Goal: Task Accomplishment & Management: Use online tool/utility

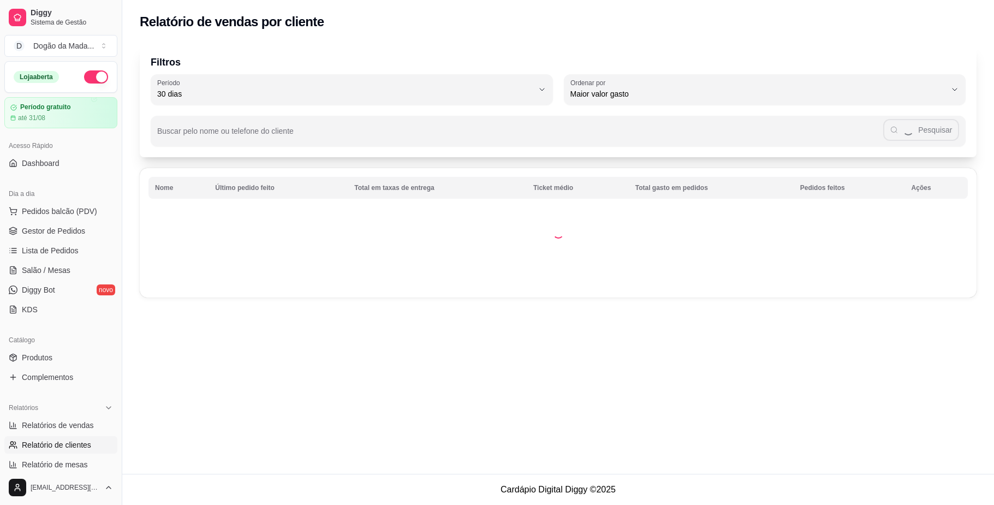
select select "30"
select select "HIGHEST_TOTAL_SPENT_WITH_ORDERS"
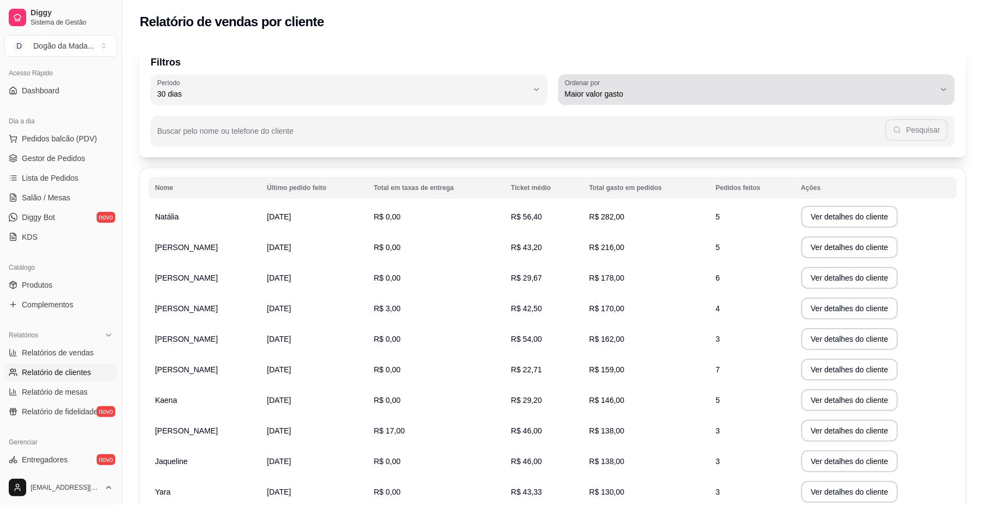
click at [579, 86] on label "Ordenar por" at bounding box center [584, 82] width 39 height 9
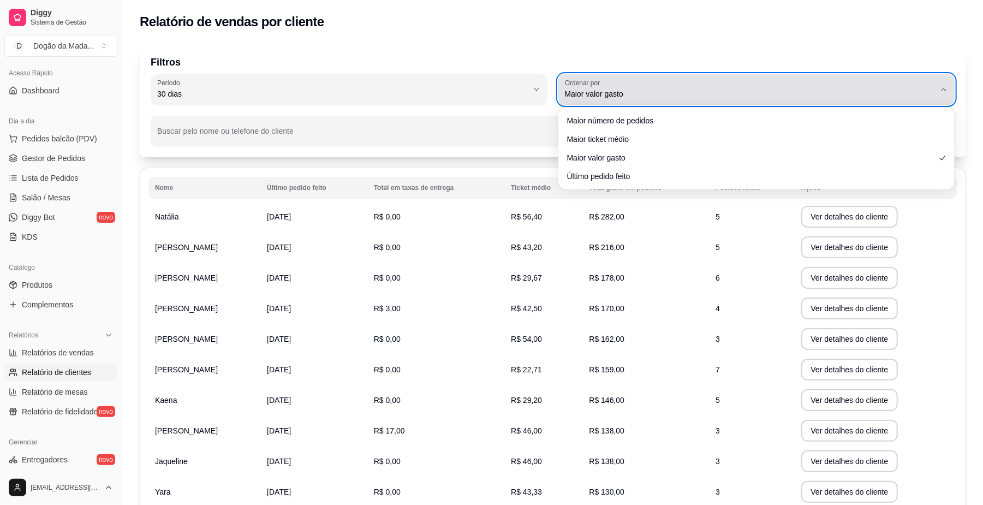
click at [579, 86] on label "Ordenar por" at bounding box center [584, 82] width 39 height 9
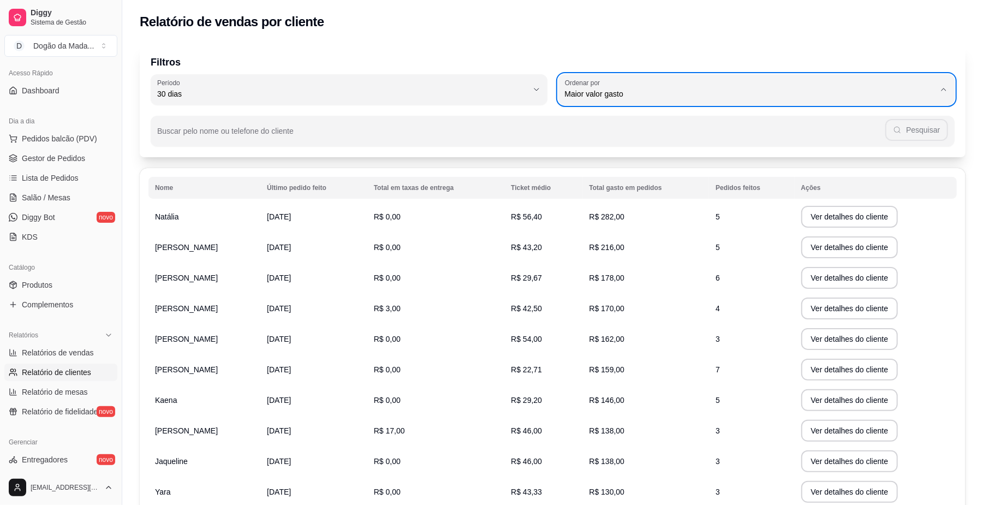
click at [512, 46] on div "Filtros 30 Período Hoje Ontem 7 dias 15 dias 30 dias 45 dias 60 dias Período 30…" at bounding box center [553, 101] width 826 height 114
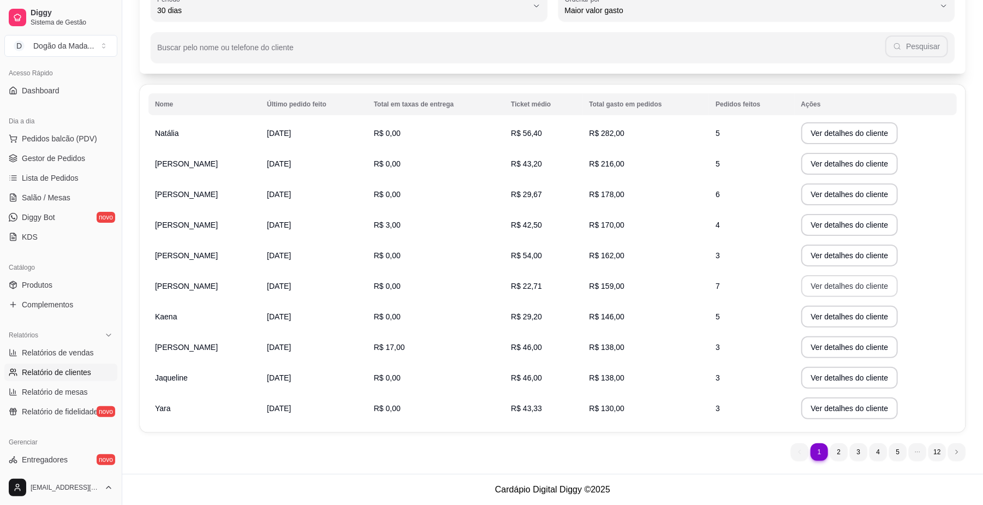
scroll to position [0, 0]
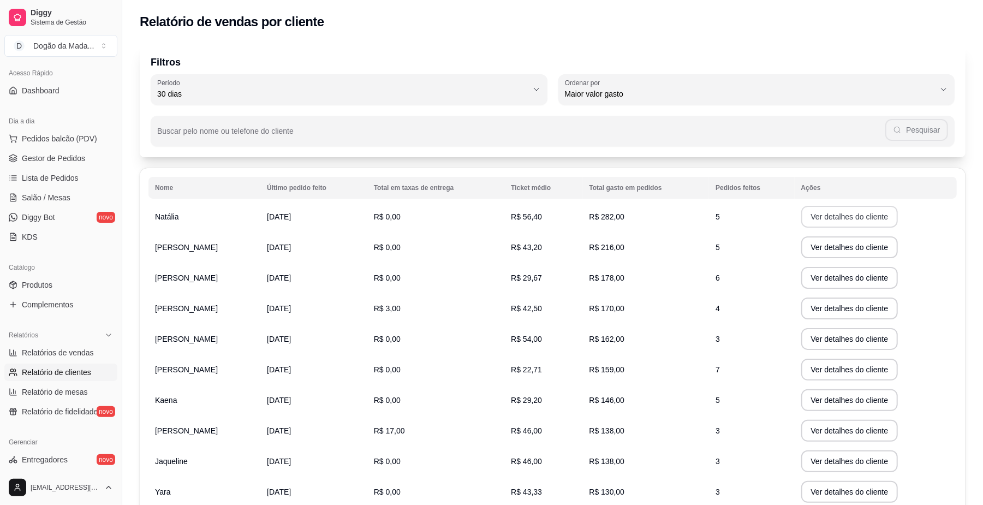
click at [848, 217] on button "Ver detalhes do cliente" at bounding box center [850, 217] width 97 height 22
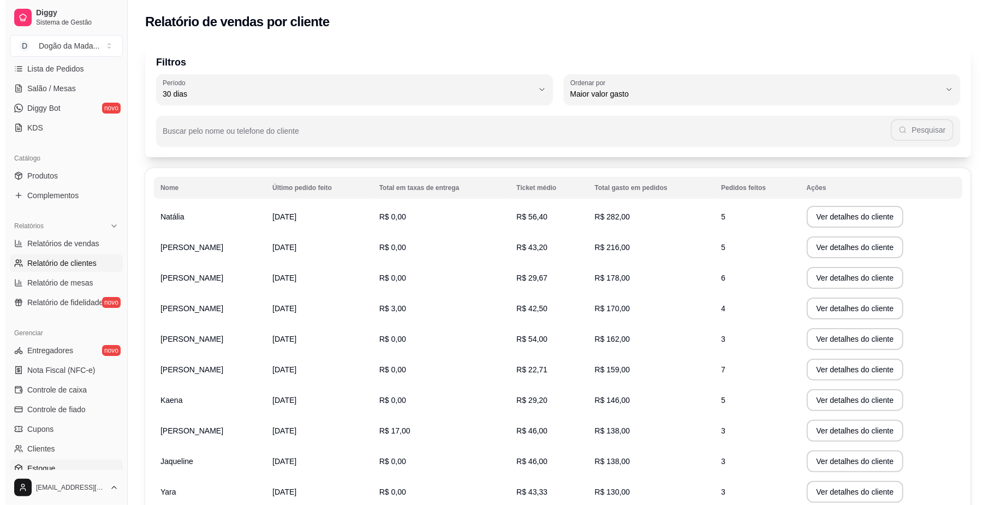
scroll to position [218, 0]
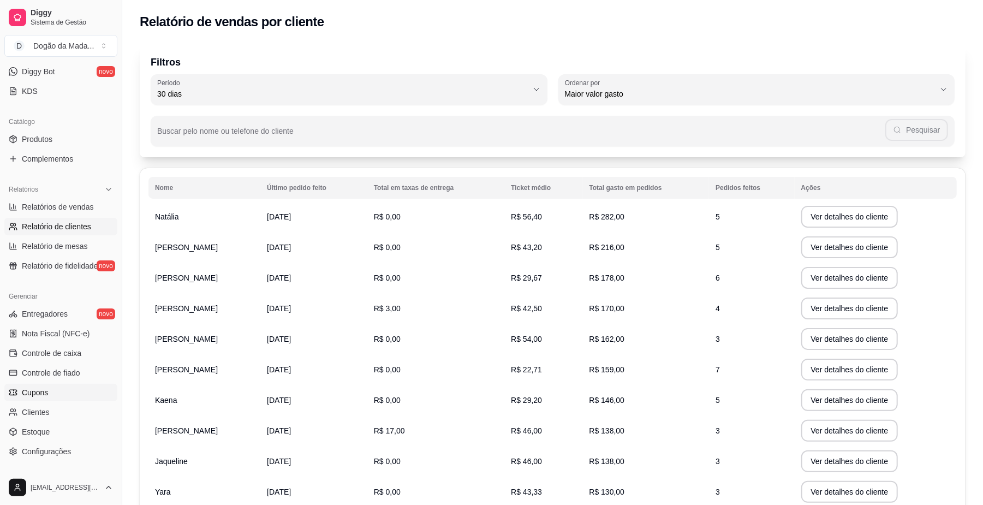
click at [39, 398] on span "Cupons" at bounding box center [35, 392] width 26 height 11
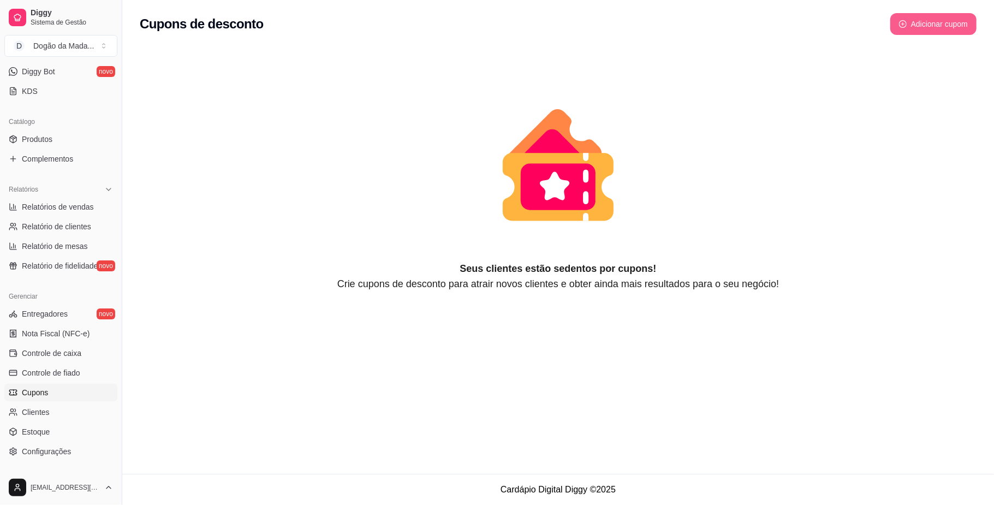
click at [908, 20] on button "Adicionar cupom" at bounding box center [934, 24] width 86 height 22
select select "FIXED_VALUE"
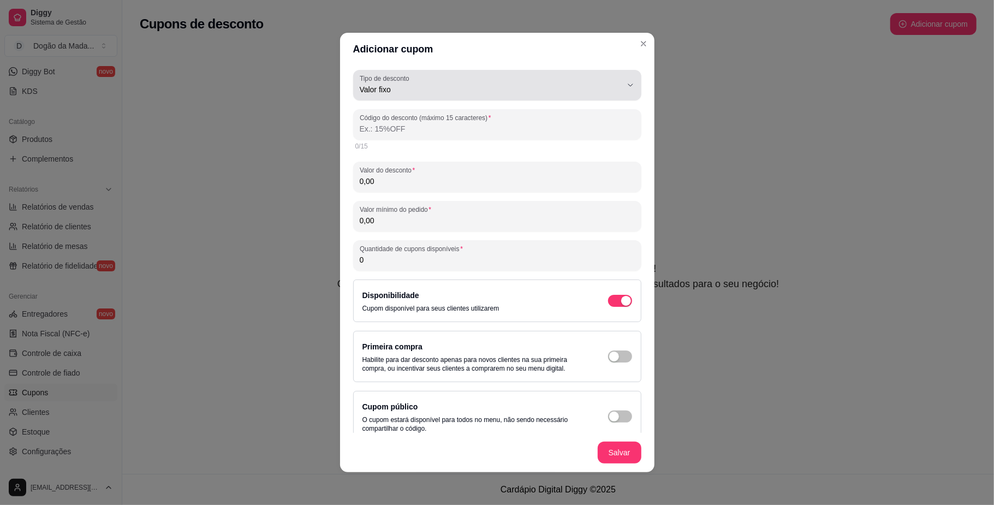
click at [392, 77] on label "Tipo de desconto" at bounding box center [387, 78] width 54 height 9
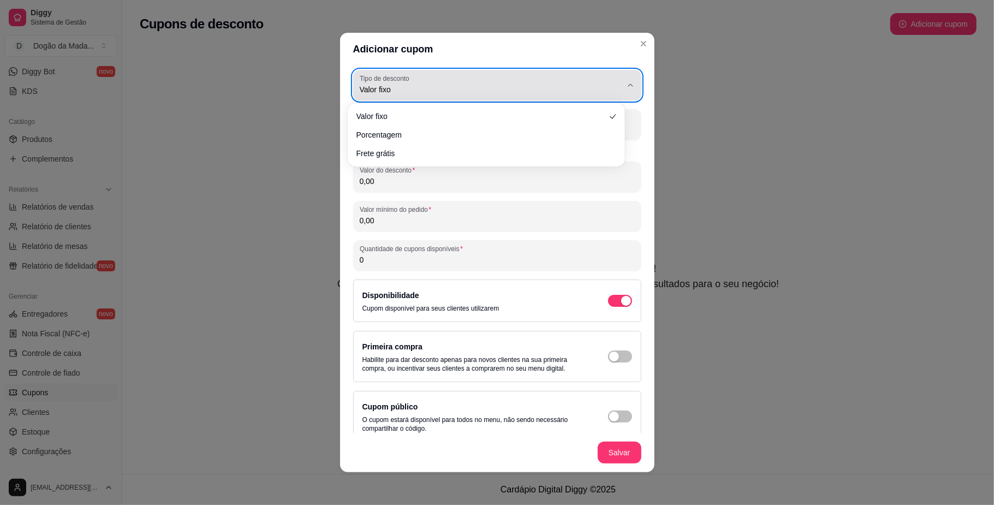
click at [392, 77] on label "Tipo de desconto" at bounding box center [387, 78] width 54 height 9
click at [389, 88] on span "Valor fixo" at bounding box center [491, 89] width 262 height 11
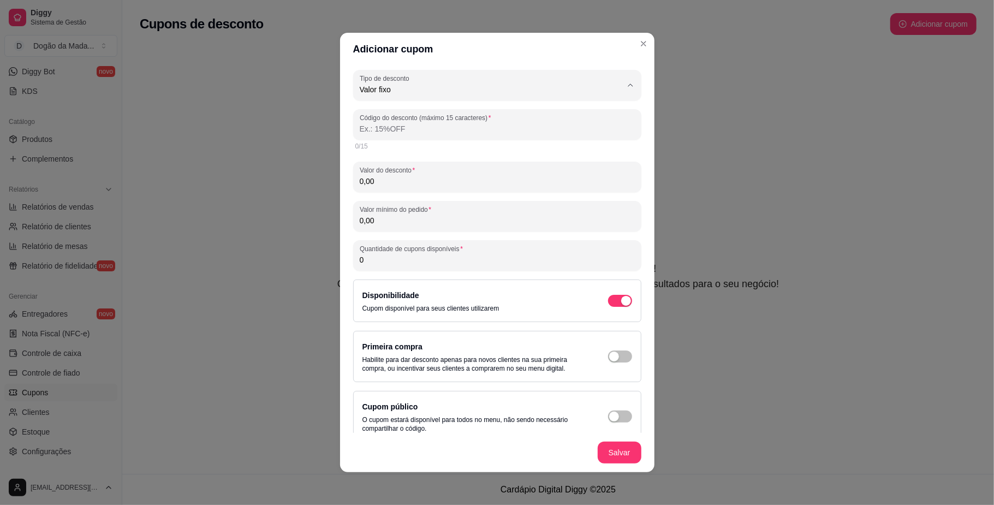
click at [632, 240] on div "FIXED_VALUE Tipo de desconto Valor fixo Porcentagem Frete grátis Tipo de descon…" at bounding box center [497, 250] width 315 height 368
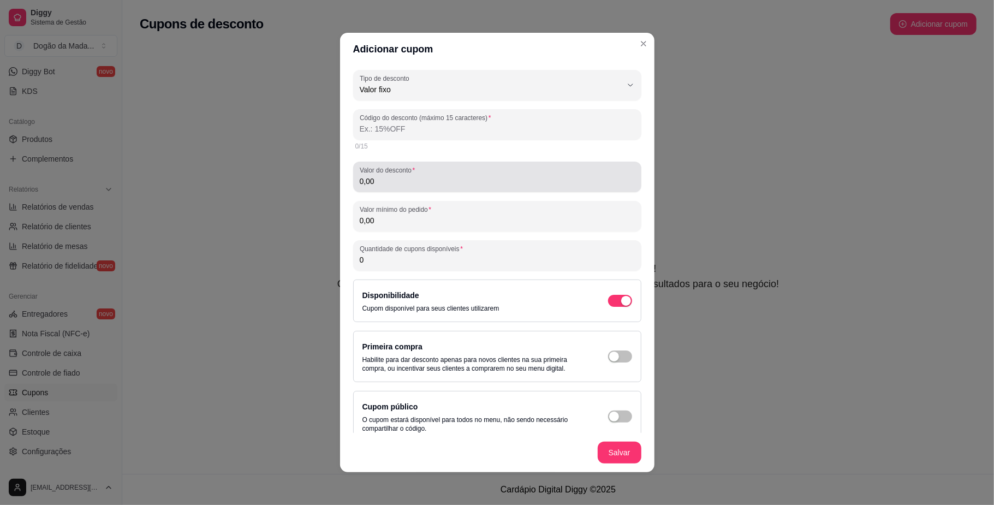
click at [378, 186] on input "0,00" at bounding box center [497, 181] width 275 height 11
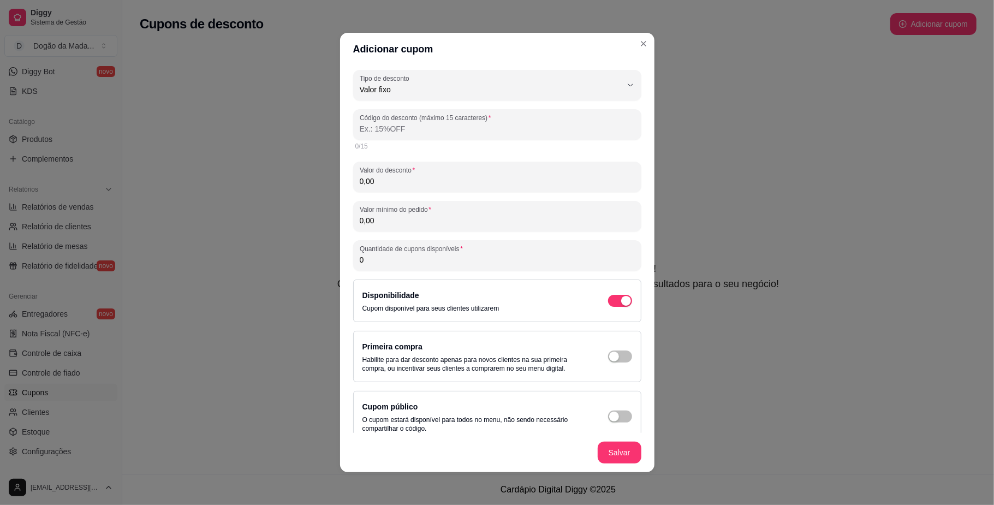
drag, startPoint x: 381, startPoint y: 181, endPoint x: 320, endPoint y: 189, distance: 61.1
click at [341, 183] on div "FIXED_VALUE Tipo de desconto Valor fixo Porcentagem Frete grátis Tipo de descon…" at bounding box center [497, 250] width 315 height 368
type input "6,99"
click at [370, 221] on input "0,00" at bounding box center [497, 220] width 275 height 11
drag, startPoint x: 391, startPoint y: 217, endPoint x: 332, endPoint y: 228, distance: 59.9
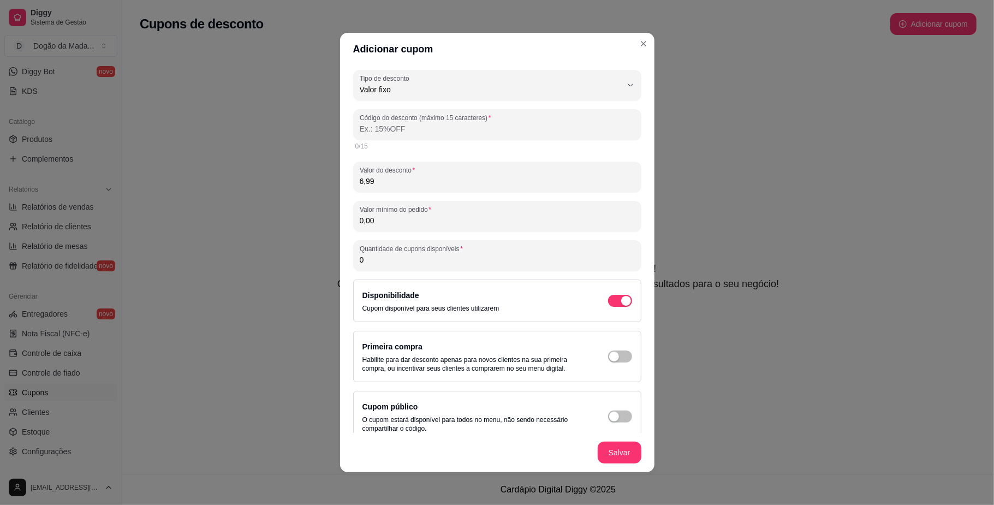
click at [340, 228] on div "FIXED_VALUE Tipo de desconto Valor fixo Porcentagem Frete grátis Tipo de descon…" at bounding box center [497, 250] width 315 height 368
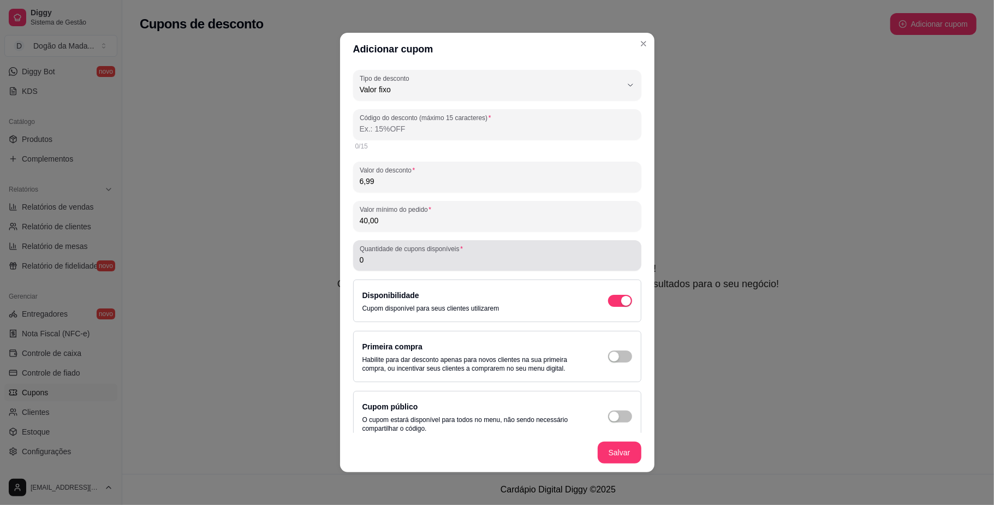
type input "40,00"
click at [390, 258] on input "0" at bounding box center [497, 259] width 275 height 11
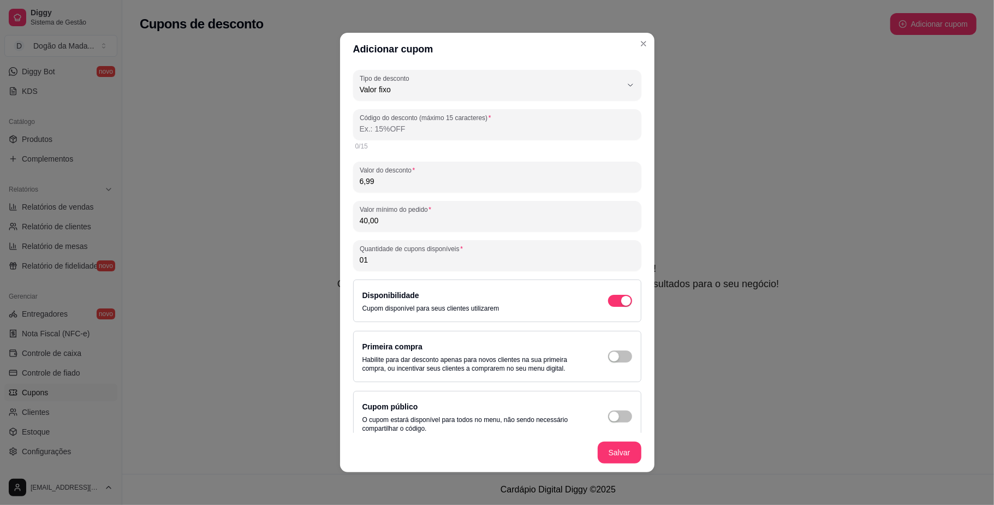
type input "0"
type input "10"
click at [366, 123] on input "Código do desconto (máximo 15 caracteres)" at bounding box center [497, 128] width 275 height 11
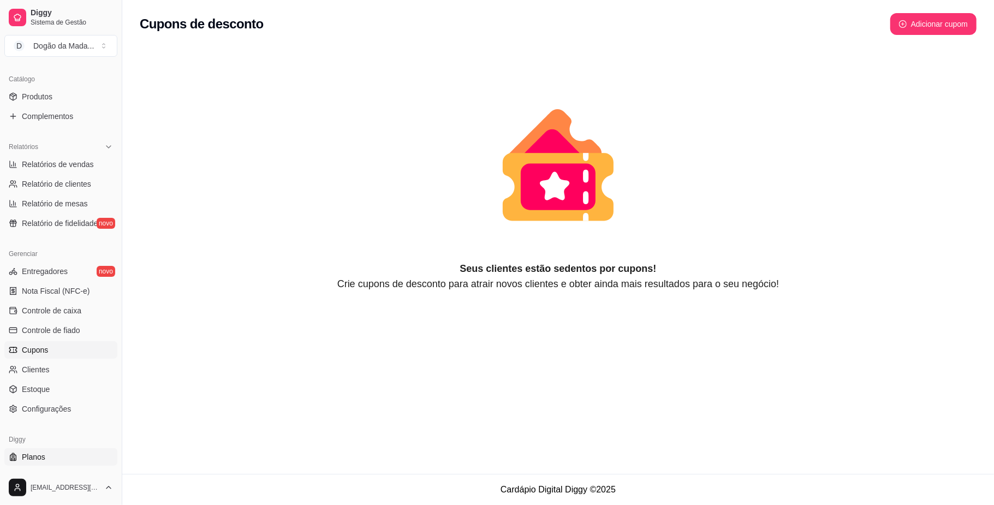
scroll to position [281, 0]
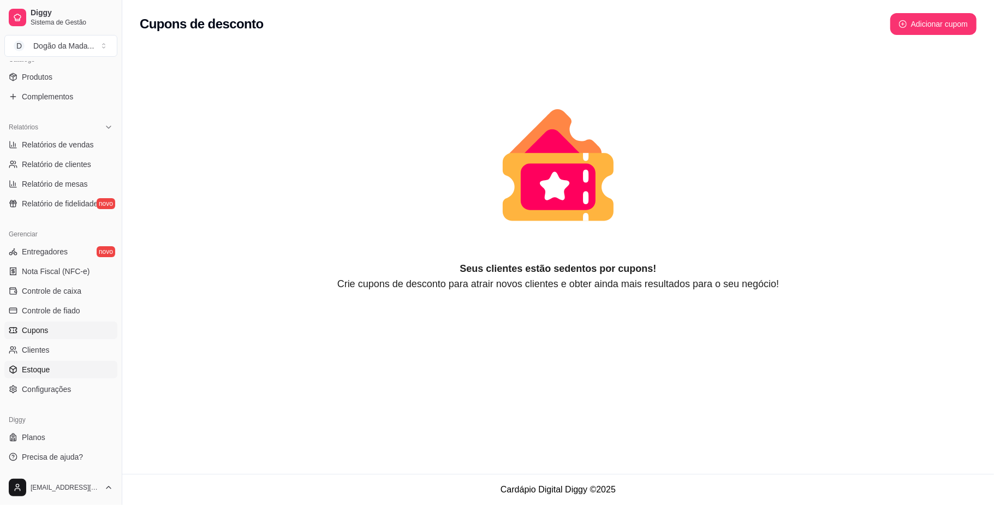
click at [52, 378] on link "Estoque" at bounding box center [60, 369] width 113 height 17
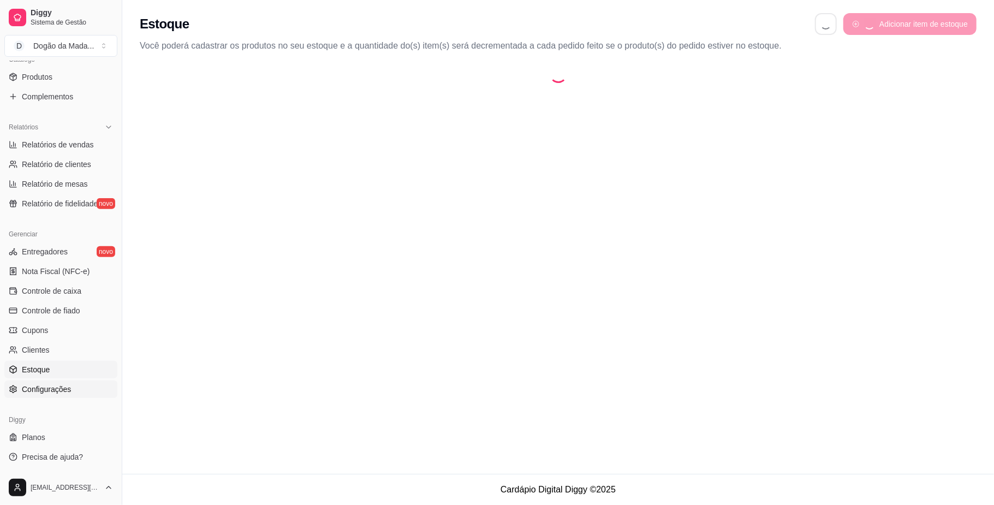
select select "QUANTITY_ORDER"
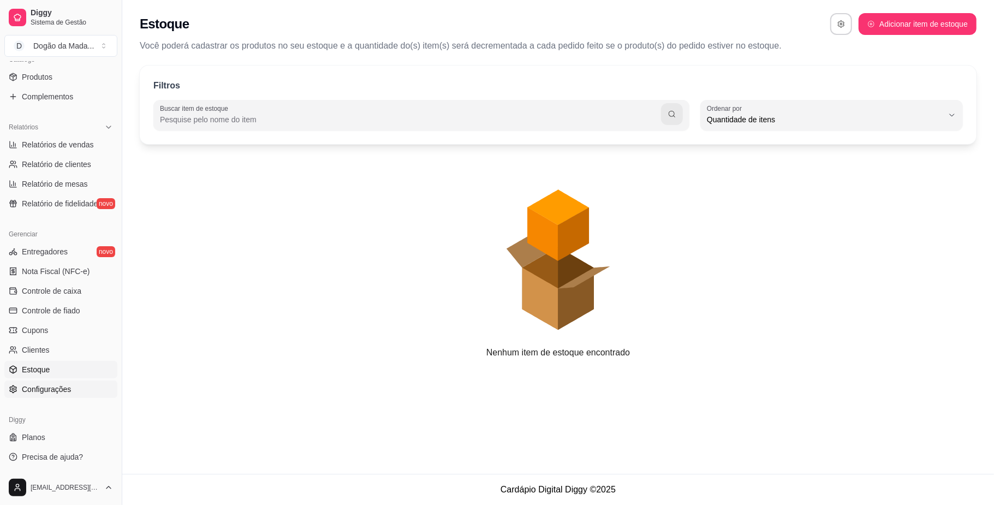
click at [55, 389] on span "Configurações" at bounding box center [46, 389] width 49 height 11
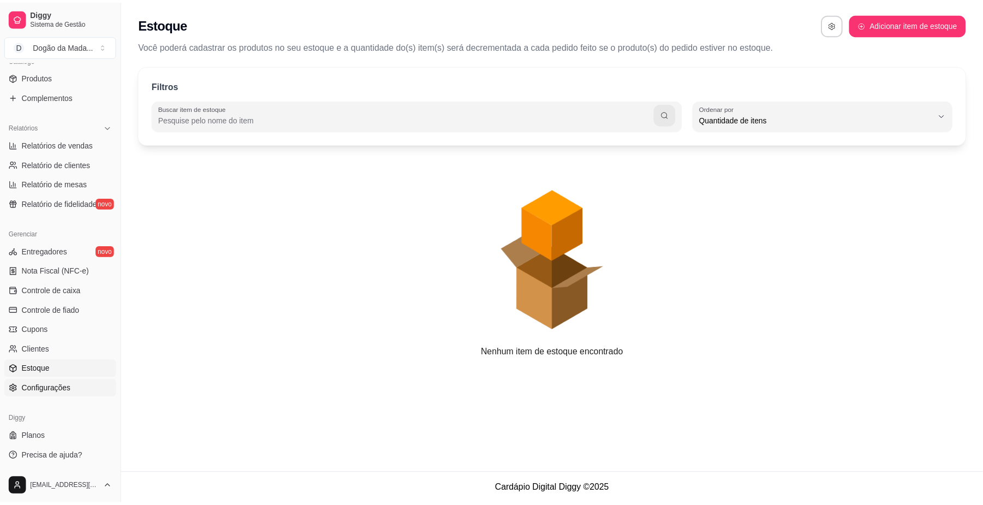
scroll to position [10, 0]
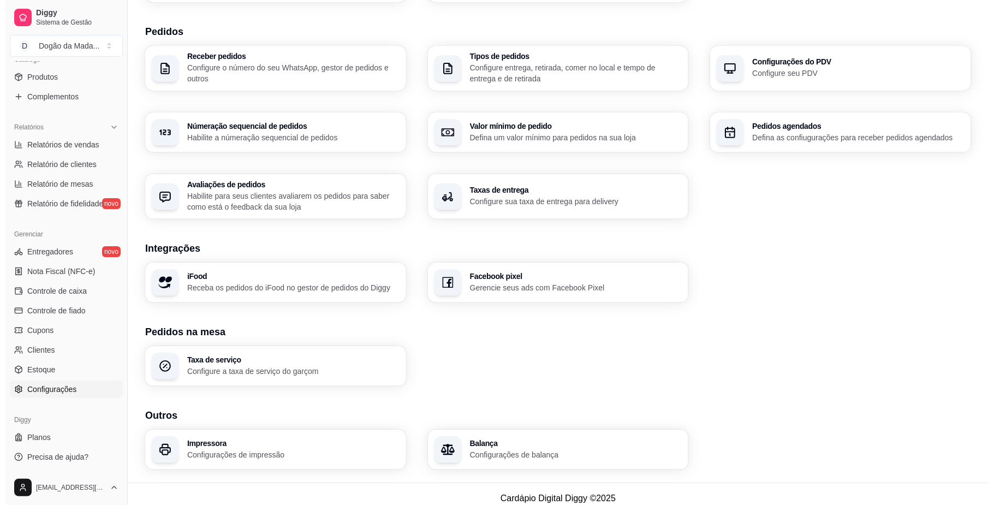
scroll to position [250, 0]
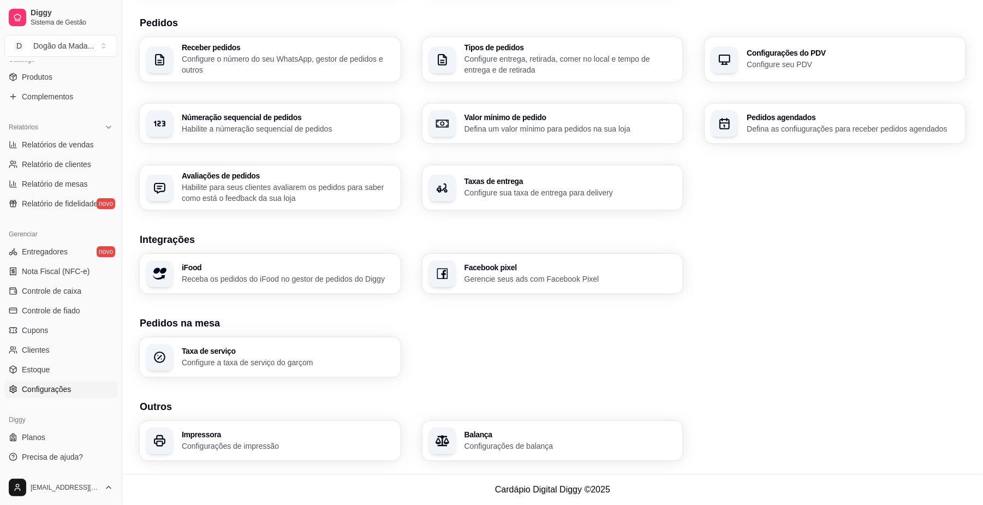
click at [489, 265] on h3 "Facebook pixel" at bounding box center [571, 268] width 212 height 8
click at [496, 264] on h3 "Facebook pixel" at bounding box center [570, 268] width 206 height 8
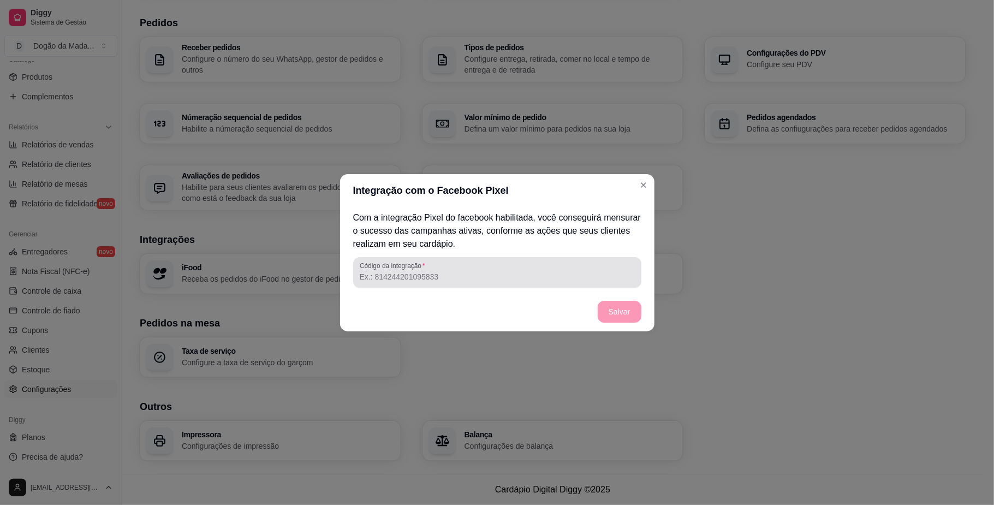
click at [411, 274] on input "Código da integração" at bounding box center [497, 276] width 275 height 11
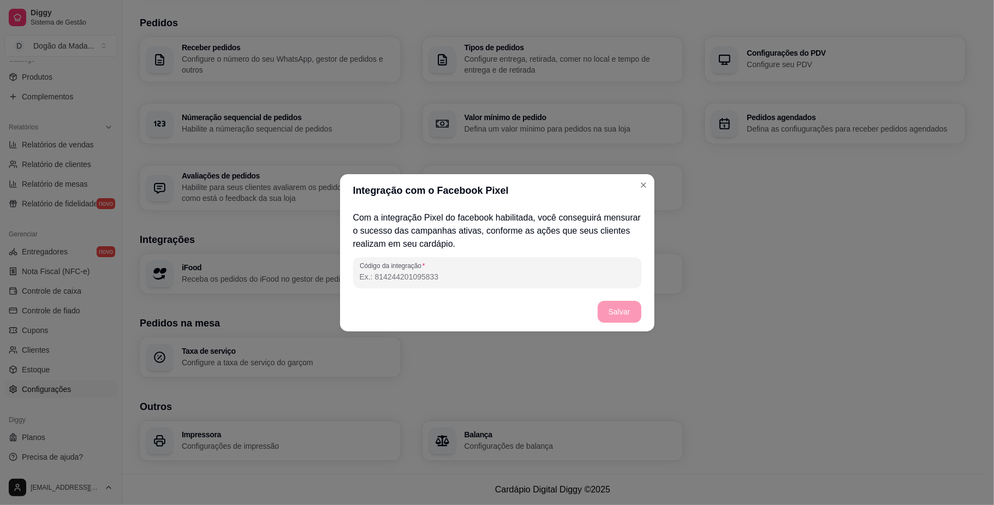
paste input "1231614511987188"
type input "1231614511987188"
click at [606, 310] on button "Salvar" at bounding box center [620, 311] width 43 height 21
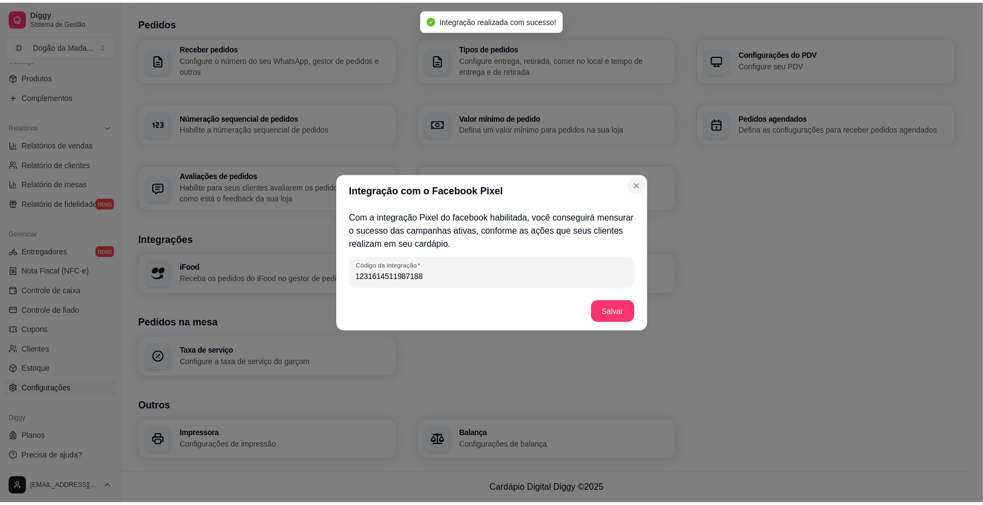
scroll to position [245, 0]
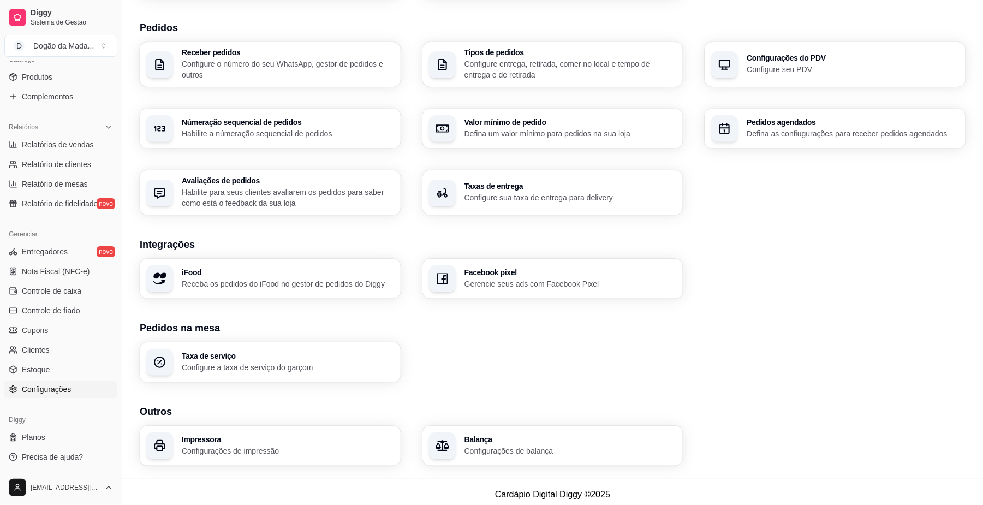
click at [564, 284] on p "Gerencie seus ads com Facebook Pixel" at bounding box center [571, 284] width 212 height 11
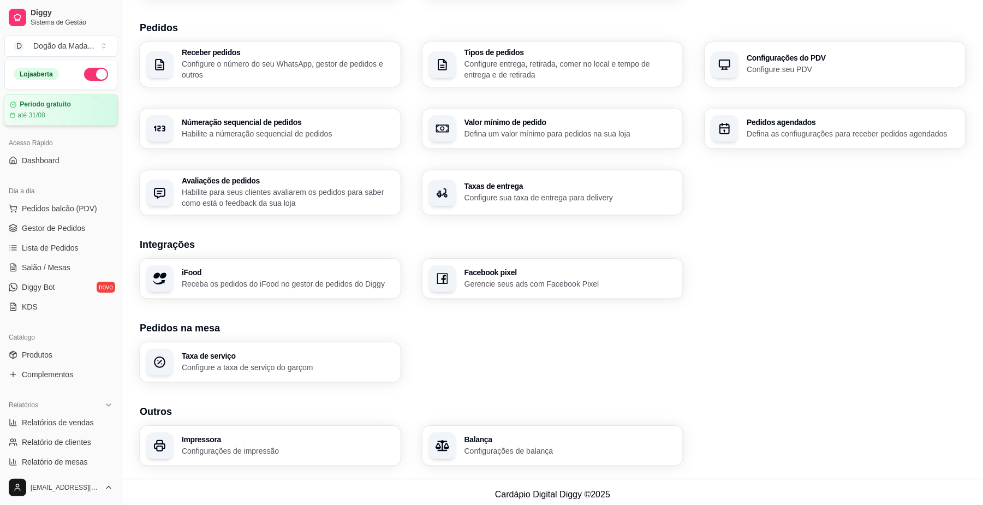
scroll to position [0, 0]
click at [31, 209] on span "Pedidos balcão (PDV)" at bounding box center [59, 211] width 75 height 11
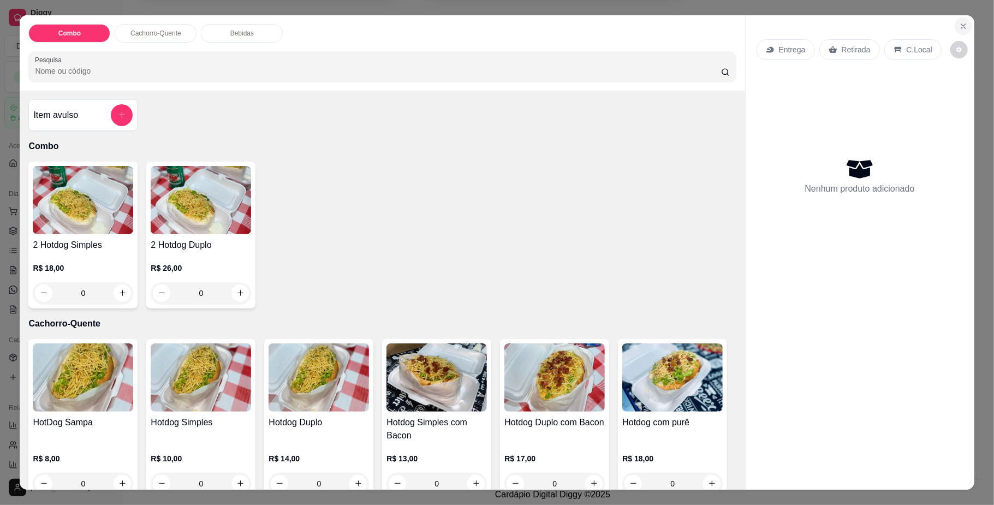
click at [961, 28] on icon "Close" at bounding box center [963, 26] width 9 height 9
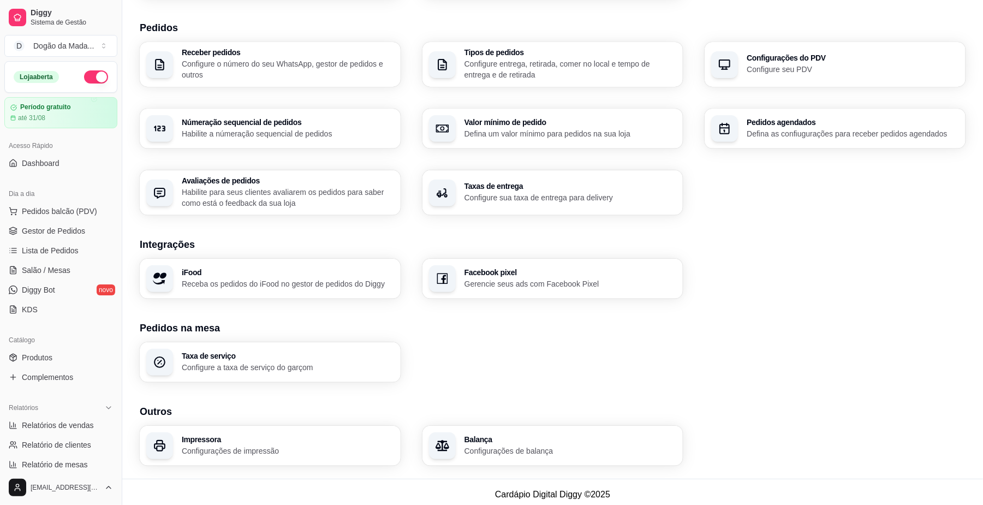
click at [49, 221] on ul "Pedidos balcão (PDV) Gestor de Pedidos Lista de Pedidos Salão / Mesas Diggy Bot…" at bounding box center [60, 261] width 113 height 116
click at [49, 237] on link "Gestor de Pedidos" at bounding box center [60, 230] width 113 height 17
